Goal: Task Accomplishment & Management: Manage account settings

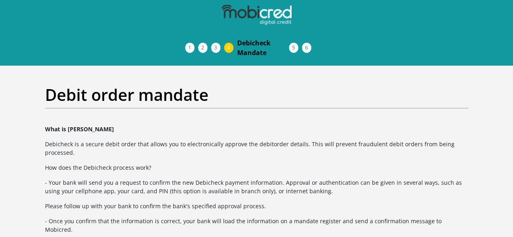
click at [0, 0] on img at bounding box center [0, 0] width 0 height 0
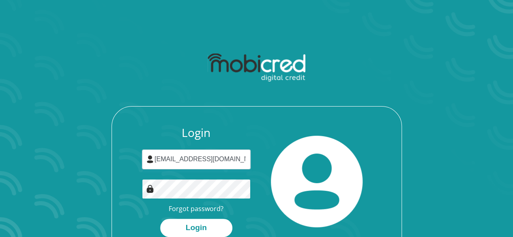
click at [160, 219] on button "Login" at bounding box center [196, 228] width 72 height 18
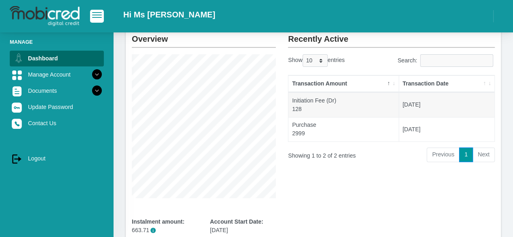
scroll to position [50, 0]
click at [480, 152] on li "Next" at bounding box center [484, 154] width 22 height 15
click at [350, 194] on div "Recently Active Show 10 25 50 100 entries Search: Transaction Amount Transactio…" at bounding box center [391, 160] width 219 height 266
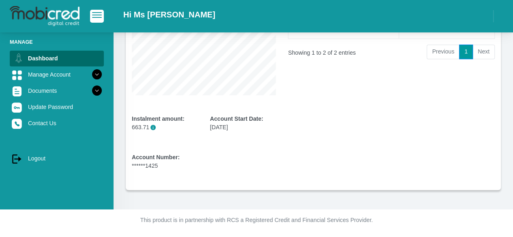
scroll to position [0, 0]
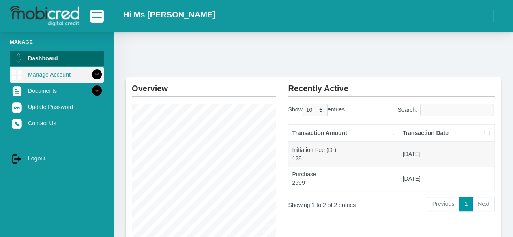
click at [90, 68] on icon at bounding box center [97, 75] width 14 height 14
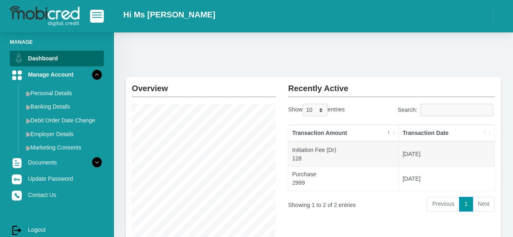
click at [416, 34] on div "Overview Instalment amount: 663.71 i Account Start Date: 06 October 2025 Accoun…" at bounding box center [314, 197] width 400 height 330
